Goal: Find specific page/section: Find specific page/section

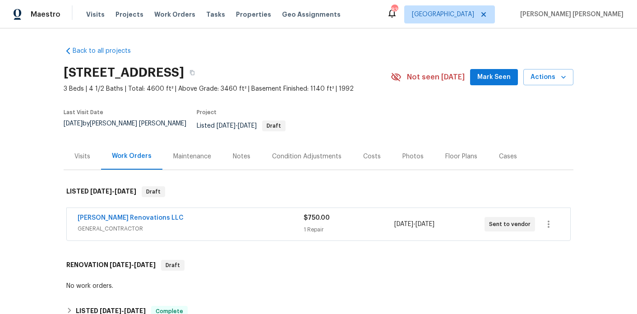
scroll to position [28, 0]
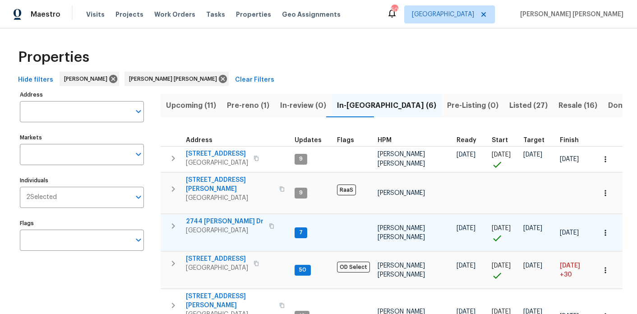
scroll to position [30, 0]
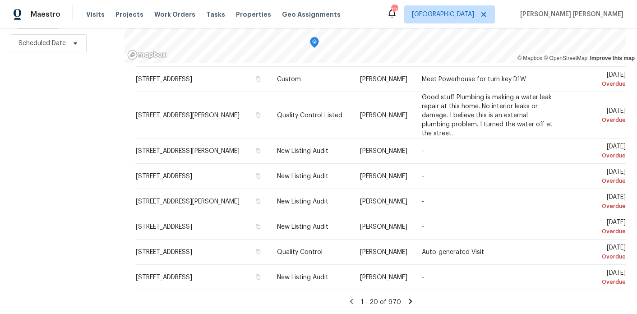
scroll to position [46, 0]
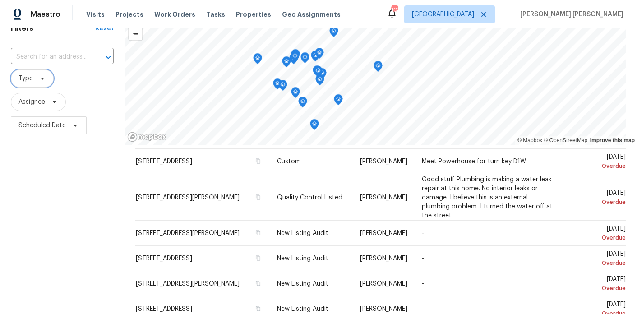
click at [43, 77] on icon at bounding box center [42, 78] width 7 height 7
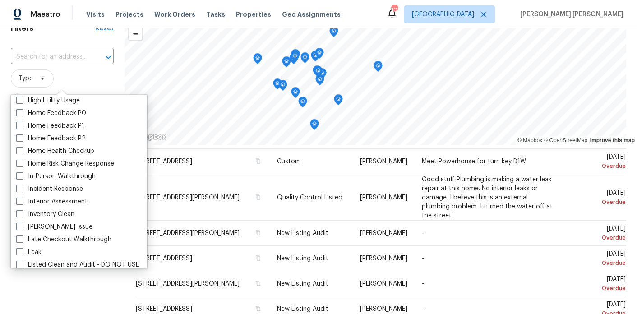
scroll to position [291, 0]
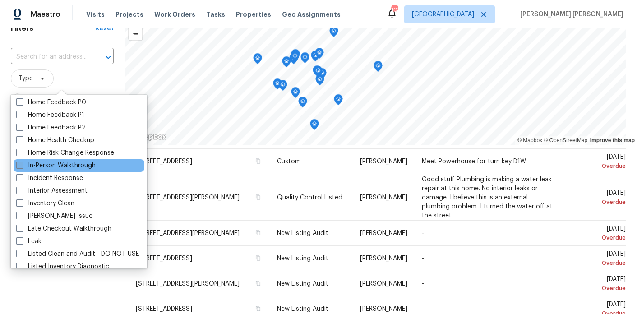
click at [62, 162] on label "In-Person Walkthrough" at bounding box center [55, 165] width 79 height 9
click at [22, 162] on input "In-Person Walkthrough" at bounding box center [19, 164] width 6 height 6
checkbox input "true"
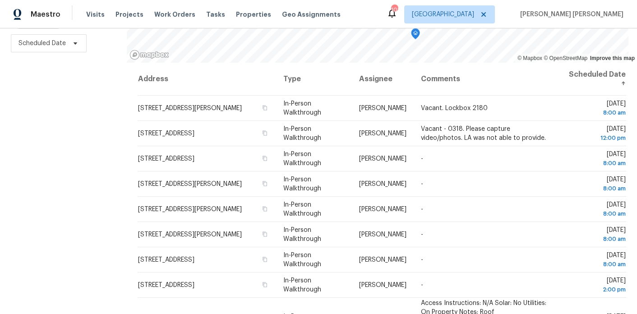
click at [84, 241] on div "Filters Reset ​ In-Person Walkthrough Assignee Scheduled Date" at bounding box center [63, 120] width 127 height 387
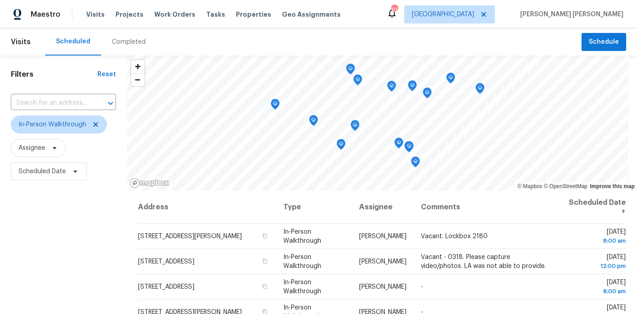
scroll to position [20, 0]
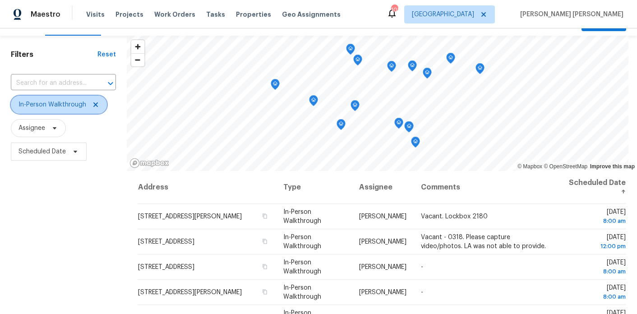
click at [94, 102] on icon at bounding box center [95, 104] width 7 height 7
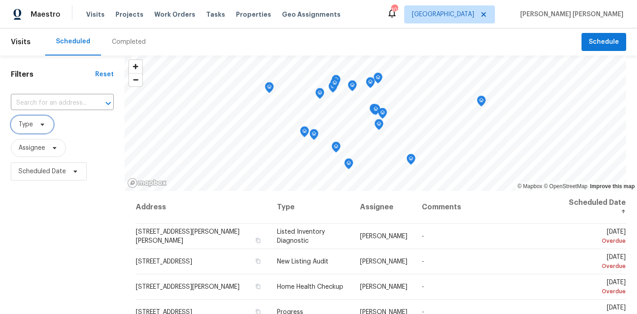
click at [42, 118] on span "Type" at bounding box center [32, 124] width 43 height 18
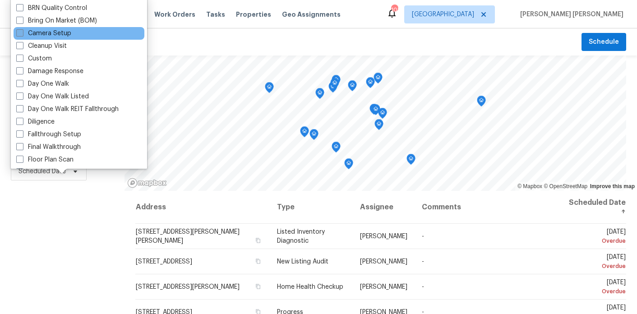
scroll to position [86, 0]
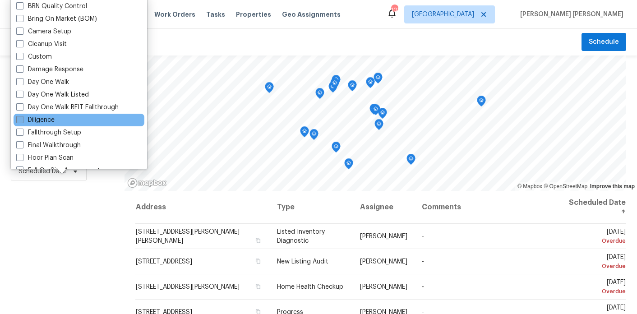
click at [40, 117] on label "Diligence" at bounding box center [35, 119] width 38 height 9
click at [22, 117] on input "Diligence" at bounding box center [19, 118] width 6 height 6
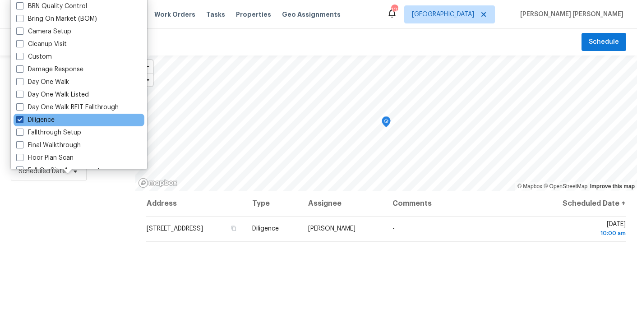
click at [40, 118] on label "Diligence" at bounding box center [35, 119] width 38 height 9
click at [22, 118] on input "Diligence" at bounding box center [19, 118] width 6 height 6
checkbox input "false"
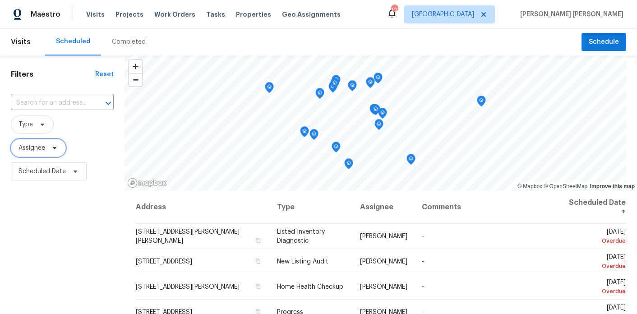
click at [54, 143] on span "Assignee" at bounding box center [38, 148] width 55 height 18
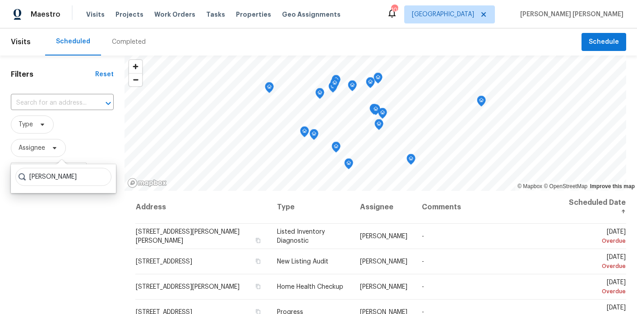
type input "Marcos Ricardo"
